Goal: Navigation & Orientation: Find specific page/section

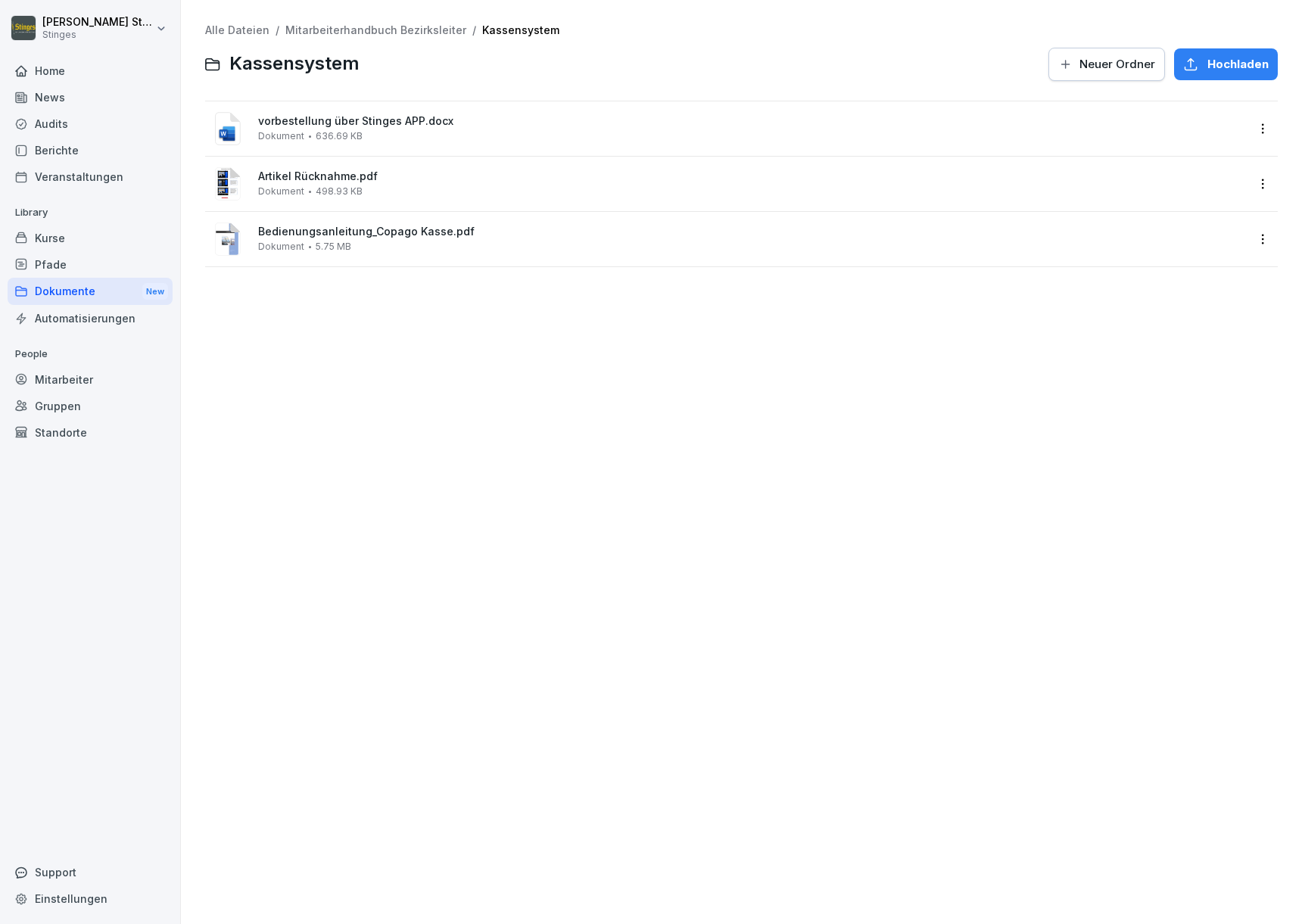
click at [68, 168] on div "Veranstaltungen" at bounding box center [91, 176] width 165 height 26
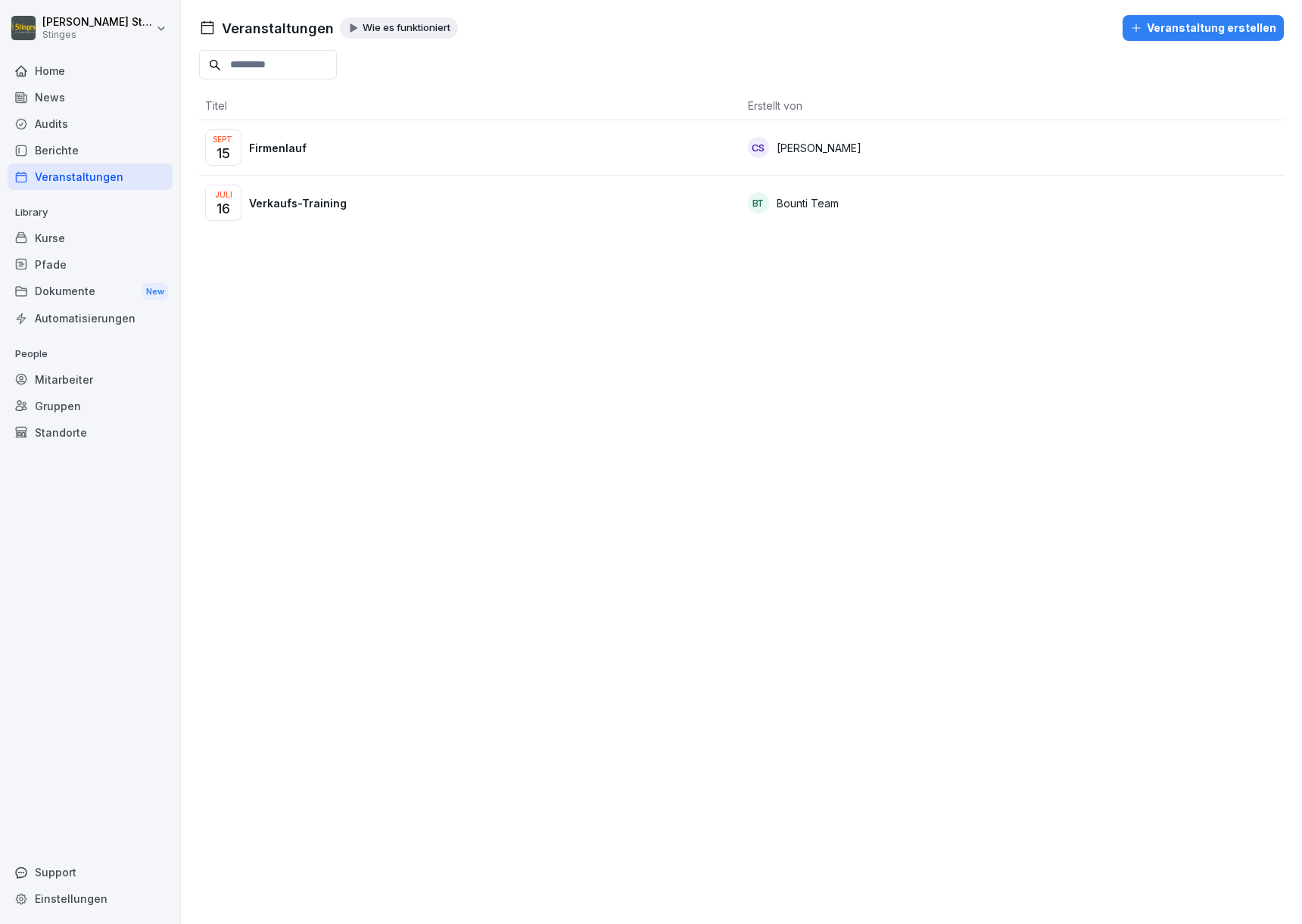
click at [90, 79] on div "Home" at bounding box center [91, 70] width 165 height 26
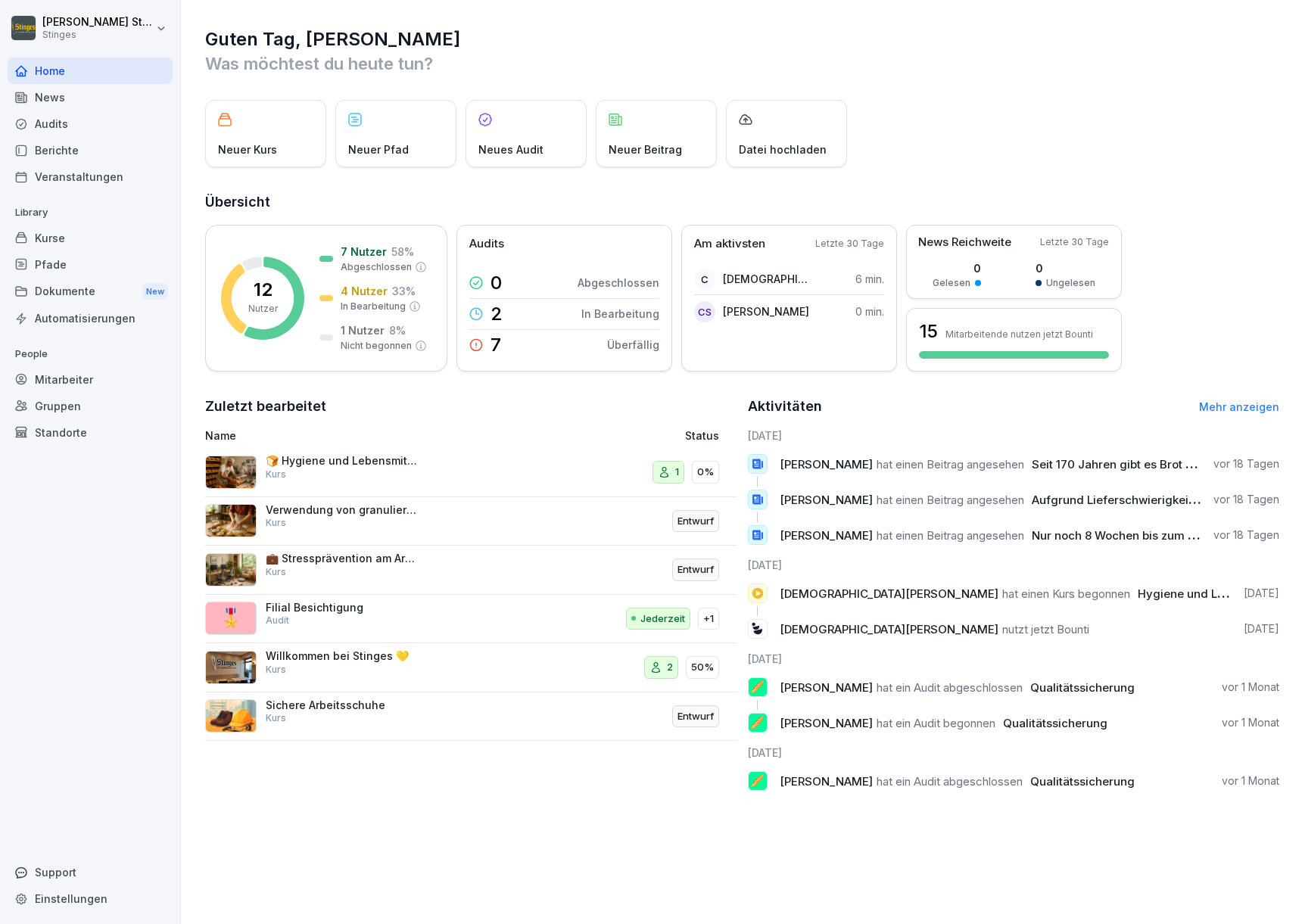
click at [79, 92] on div "News" at bounding box center [91, 97] width 165 height 26
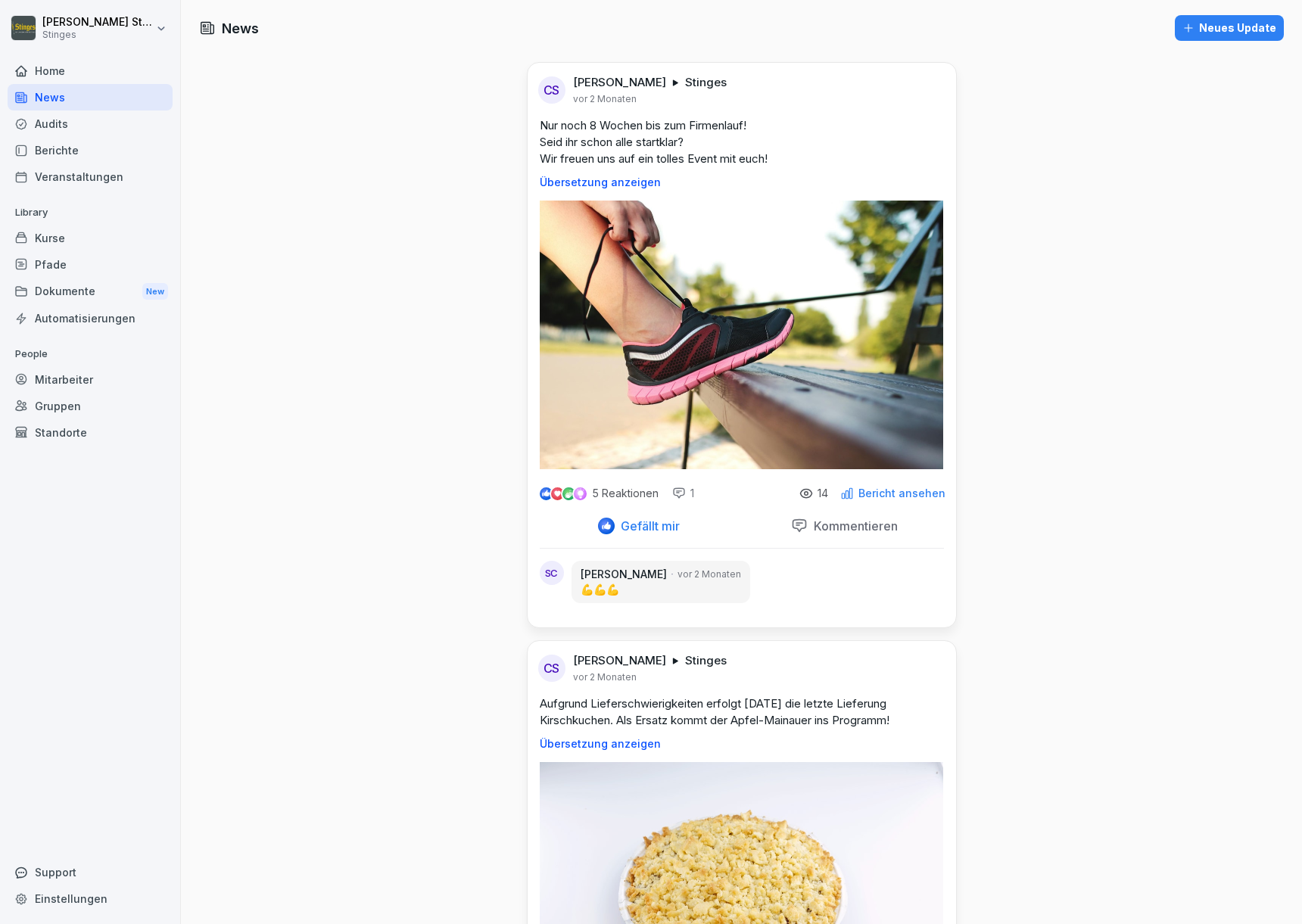
click at [50, 292] on div "Dokumente New" at bounding box center [91, 291] width 165 height 28
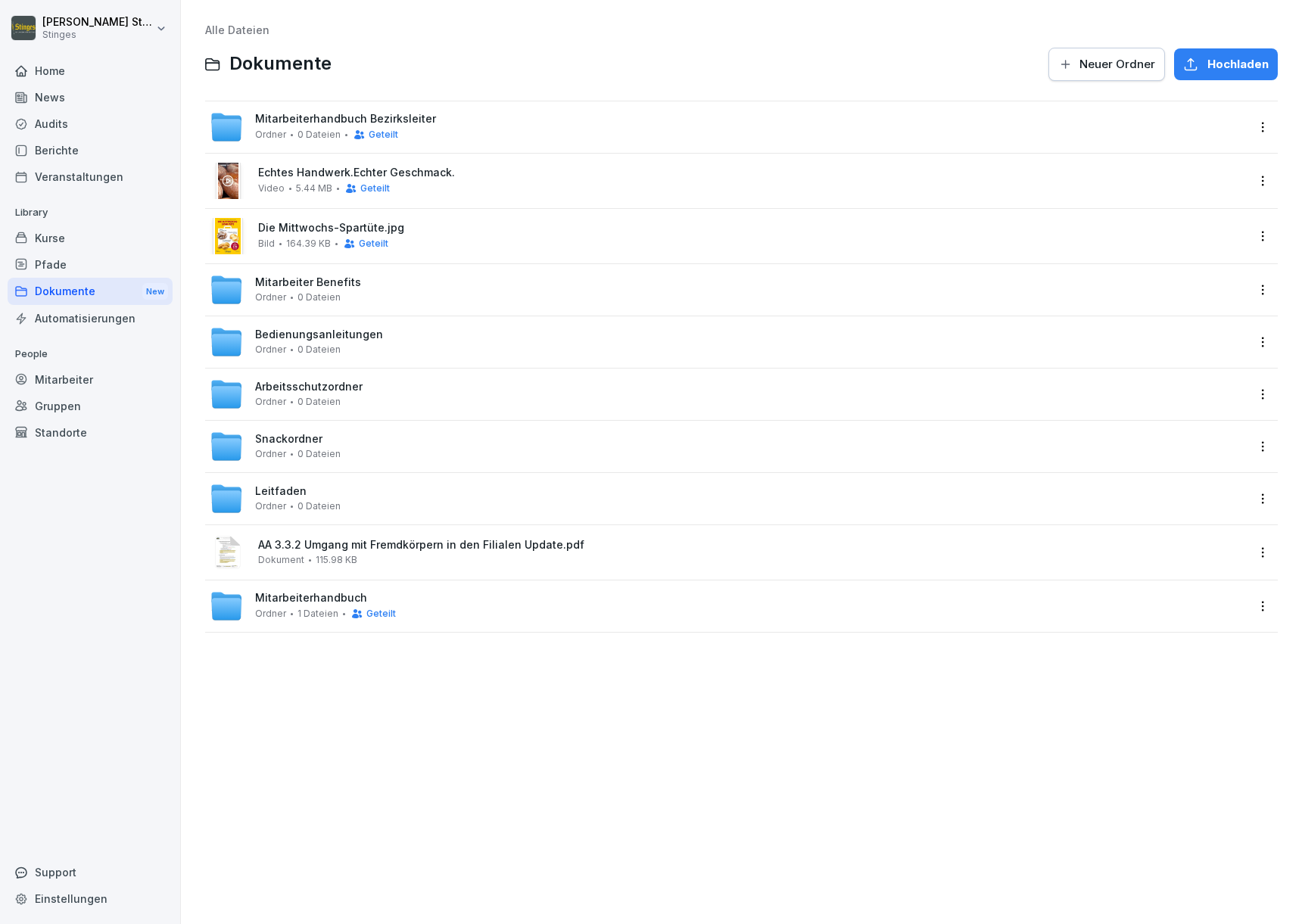
click at [302, 130] on span "0 Dateien" at bounding box center [319, 134] width 43 height 10
